Goal: Task Accomplishment & Management: Manage account settings

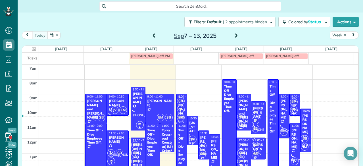
scroll to position [22, 0]
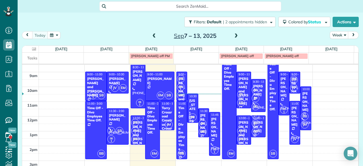
click at [188, 113] on div at bounding box center [193, 108] width 10 height 29
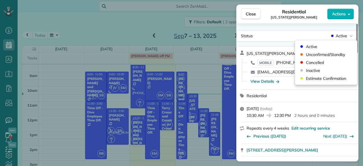
click at [331, 40] on div "Status Active" at bounding box center [298, 36] width 120 height 9
click at [313, 55] on span "Unconfirmed/Standby" at bounding box center [325, 55] width 39 height 6
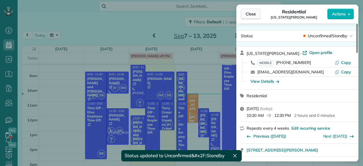
click at [248, 16] on span "Close" at bounding box center [251, 14] width 10 height 6
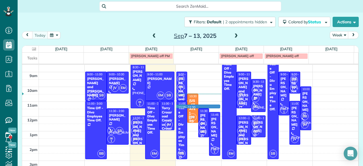
click at [196, 106] on div "7am 8am 9am 10am 11am 12pm 1pm 2pm 3pm 4pm 5pm 6pm 7pm 8pm 9pm 10pm 11pm DS 1 S…" at bounding box center [190, 168] width 336 height 251
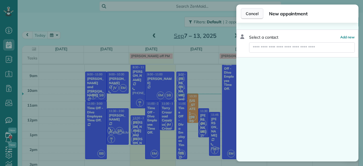
click at [253, 12] on span "Cancel" at bounding box center [252, 14] width 13 height 6
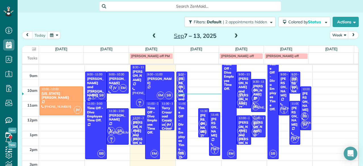
drag, startPoint x: 188, startPoint y: 107, endPoint x: 67, endPoint y: 100, distance: 121.3
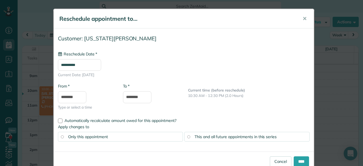
click at [82, 63] on input "**********" at bounding box center [79, 65] width 43 height 12
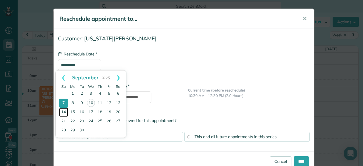
click at [65, 113] on link "14" at bounding box center [63, 112] width 9 height 9
type input "**********"
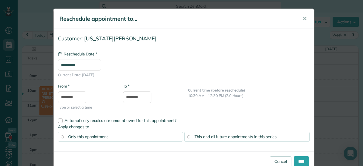
click at [283, 134] on div "This and all future appointments in this series" at bounding box center [247, 137] width 125 height 10
click at [302, 160] on input "****" at bounding box center [301, 161] width 15 height 10
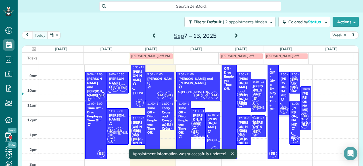
click at [234, 35] on span at bounding box center [236, 36] width 6 height 5
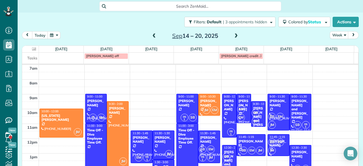
click at [234, 36] on span at bounding box center [236, 36] width 6 height 5
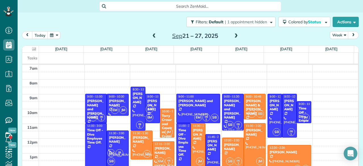
click at [155, 36] on div "[DATE] – [DATE]" at bounding box center [195, 35] width 91 height 9
click at [152, 37] on span at bounding box center [154, 36] width 6 height 5
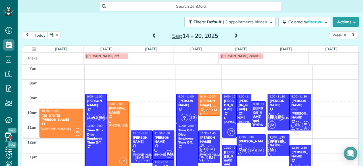
click at [235, 36] on span at bounding box center [236, 36] width 6 height 5
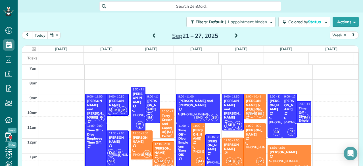
click at [151, 37] on span at bounding box center [154, 36] width 6 height 5
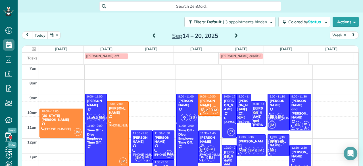
click at [151, 37] on span at bounding box center [154, 36] width 6 height 5
